Goal: Use online tool/utility: Utilize a website feature to perform a specific function

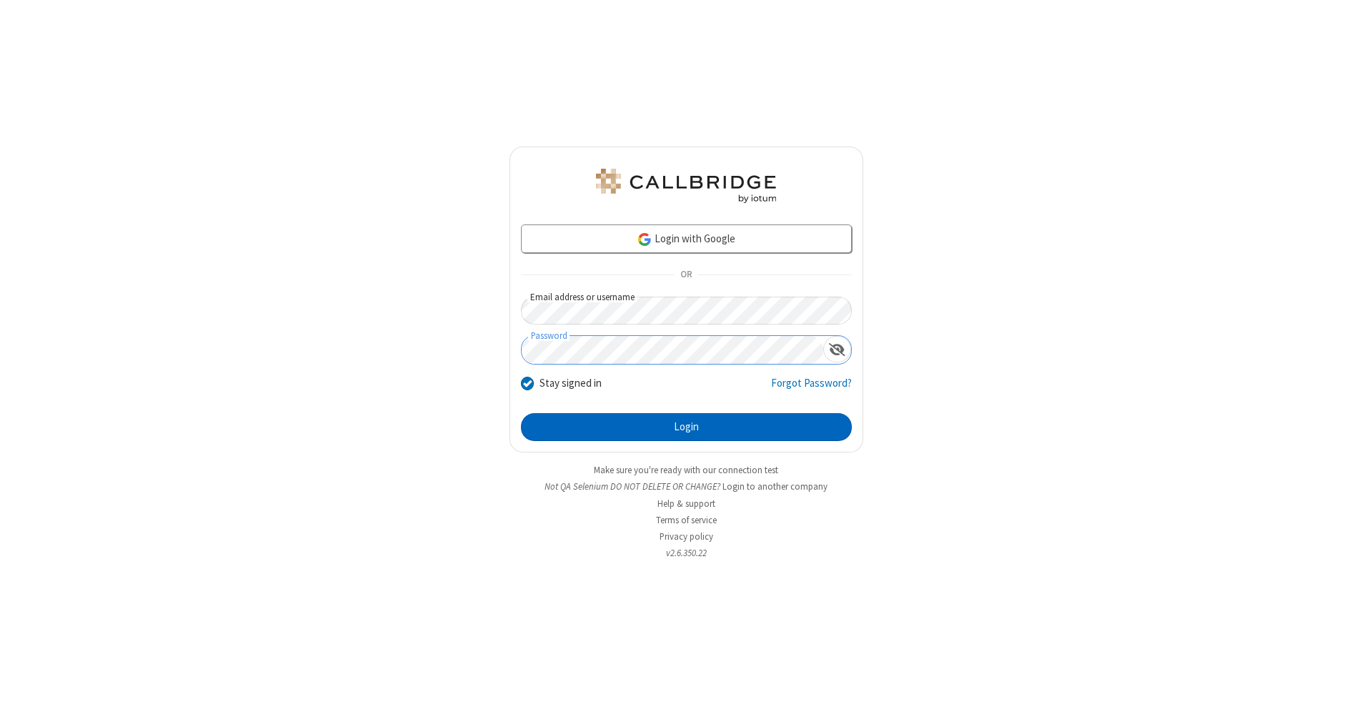
click at [686, 427] on button "Login" at bounding box center [686, 427] width 331 height 29
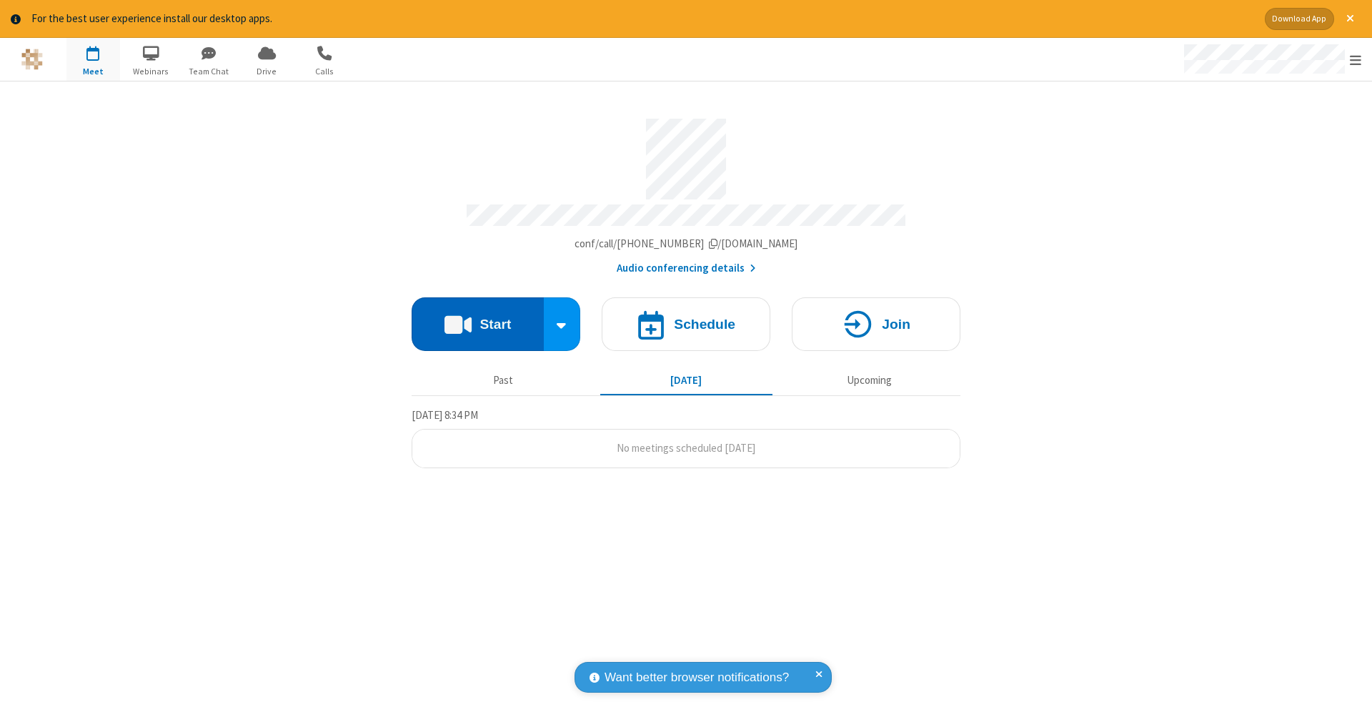
click at [477, 317] on button "Start" at bounding box center [478, 324] width 132 height 54
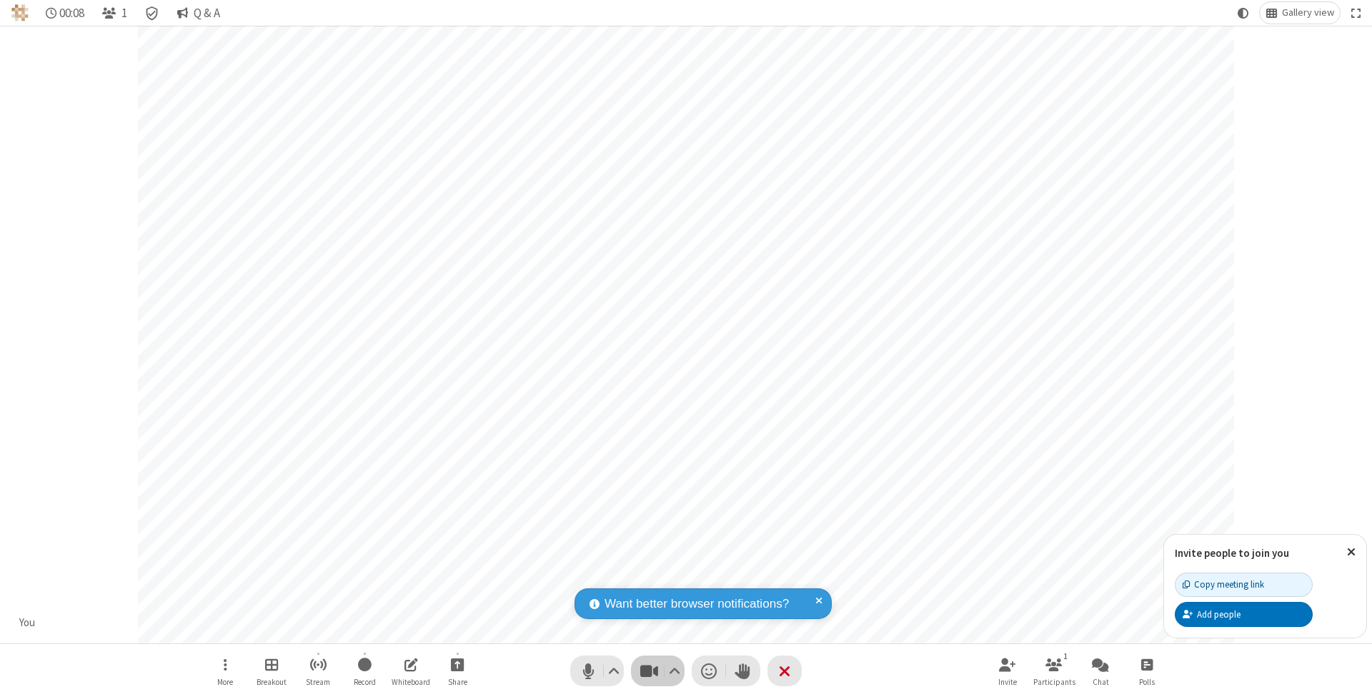
click at [649, 670] on span "Stop video (⌘+Shift+V)" at bounding box center [648, 670] width 21 height 21
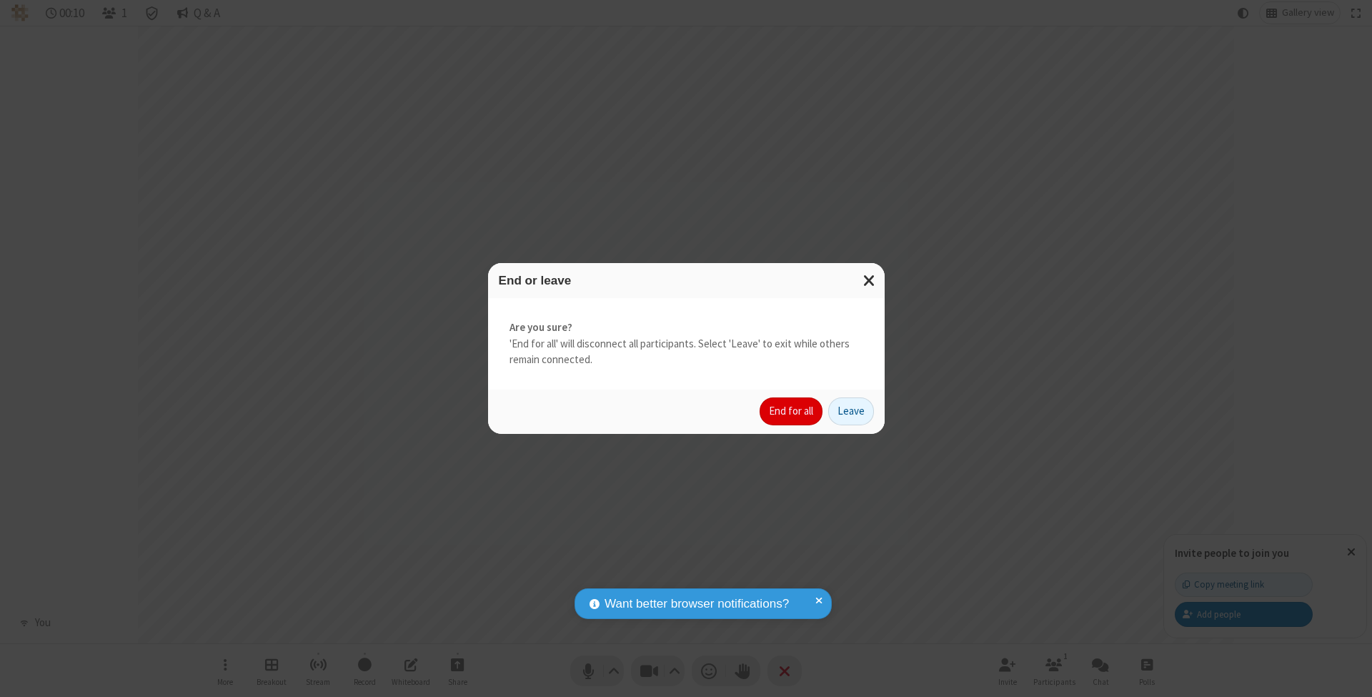
click at [792, 410] on button "End for all" at bounding box center [791, 411] width 63 height 29
